Goal: Navigation & Orientation: Find specific page/section

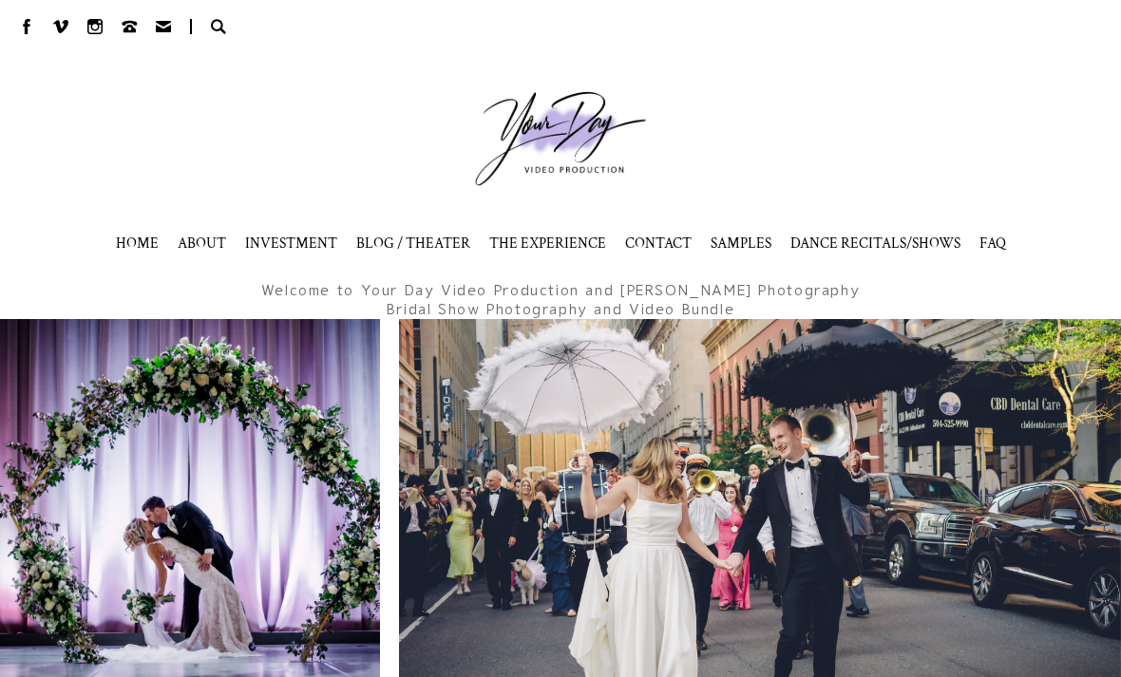
click at [987, 238] on span "FAQ" at bounding box center [993, 243] width 27 height 19
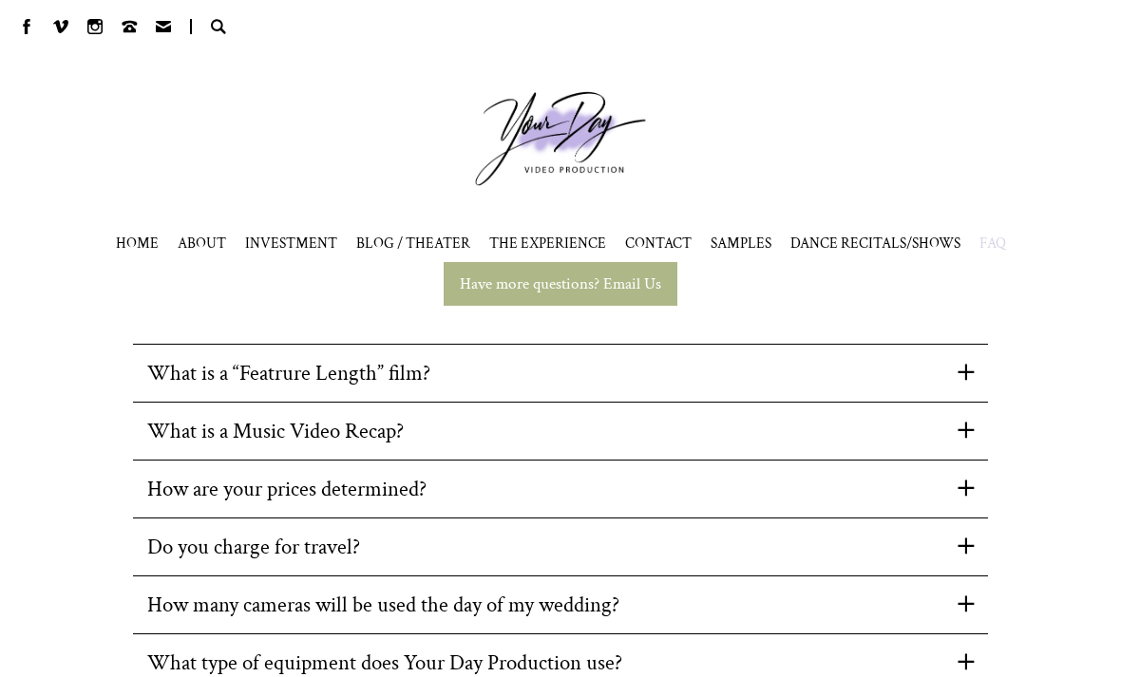
click at [1074, 398] on div "What is a “Featrure Length” film? A Your Day Production “Feature Length” Film i…" at bounding box center [560, 663] width 1121 height 638
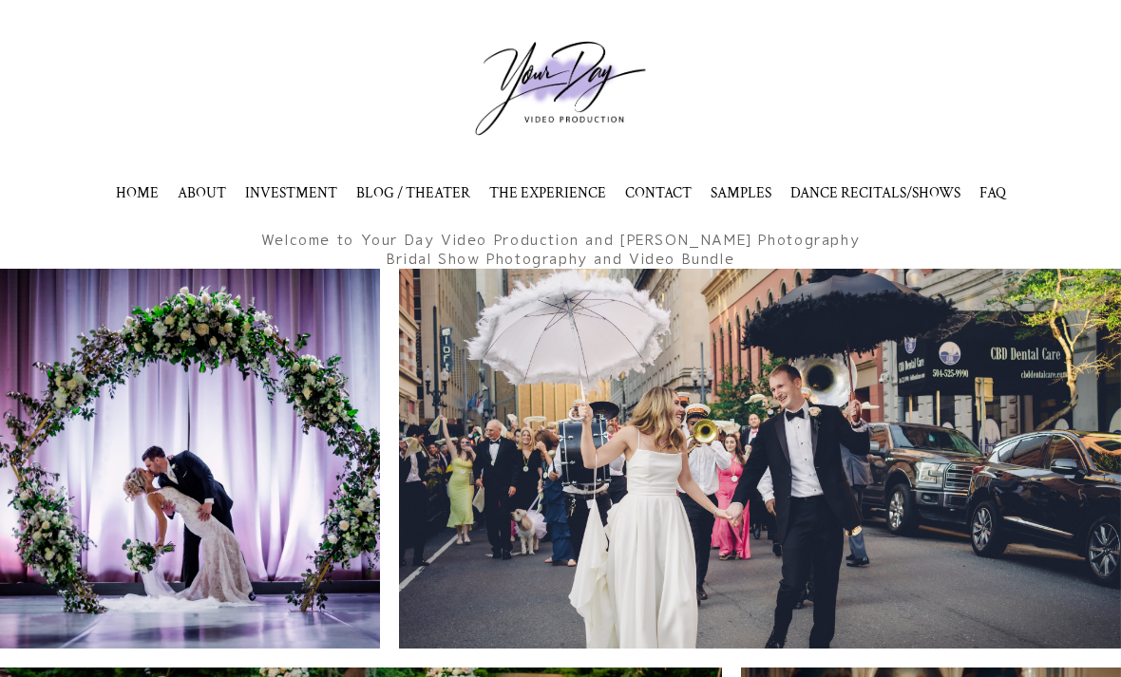
scroll to position [49, 0]
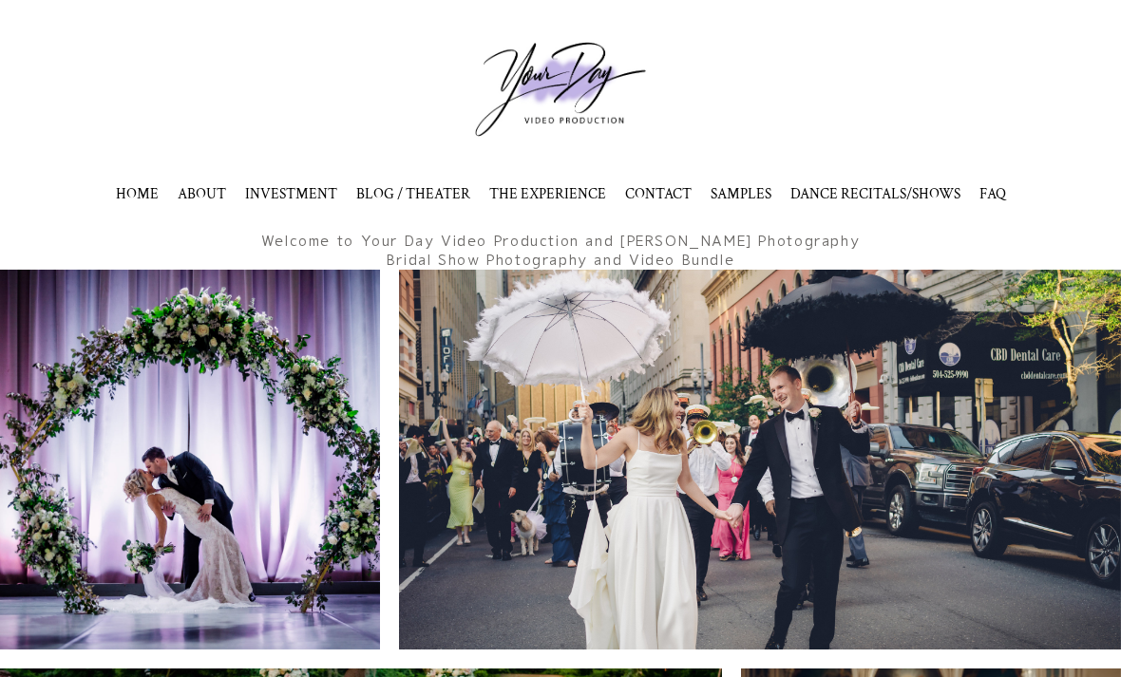
click at [137, 195] on span "HOME" at bounding box center [137, 193] width 43 height 19
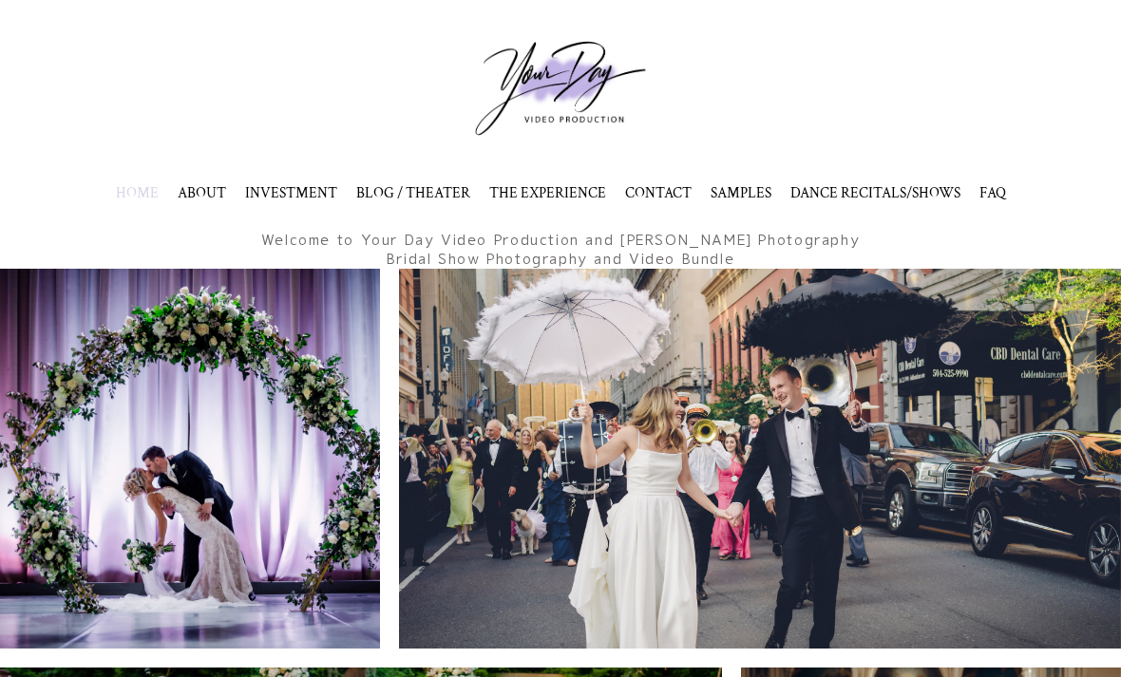
scroll to position [0, 0]
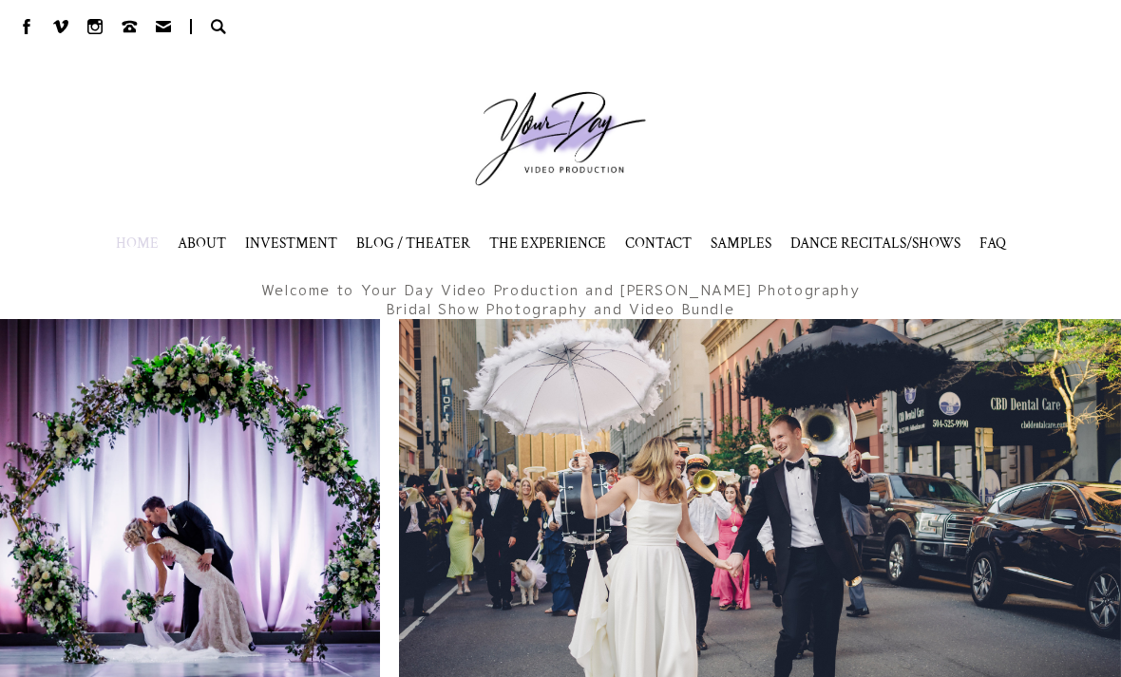
click at [729, 238] on span "SAMPLES" at bounding box center [741, 243] width 61 height 19
click at [787, 135] on div at bounding box center [561, 139] width 1102 height 152
click at [556, 236] on span "THE EXPERIENCE" at bounding box center [547, 243] width 117 height 19
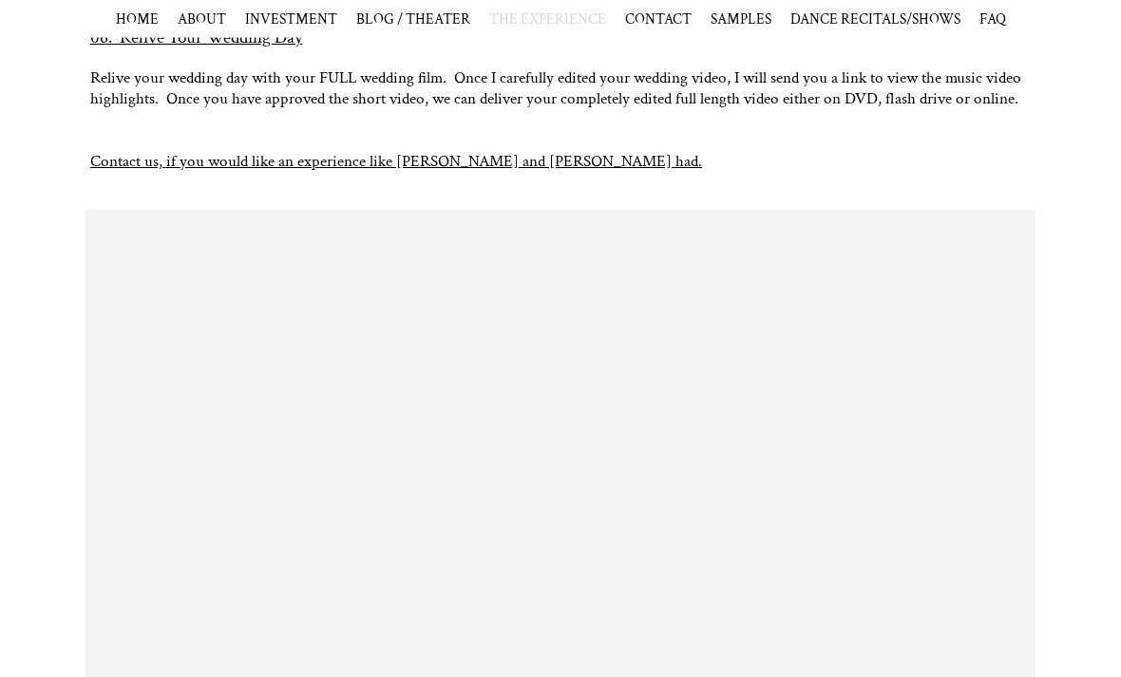
scroll to position [1738, 0]
